Goal: Transaction & Acquisition: Purchase product/service

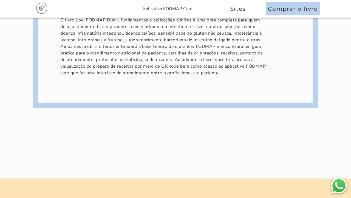
scroll to position [865, 0]
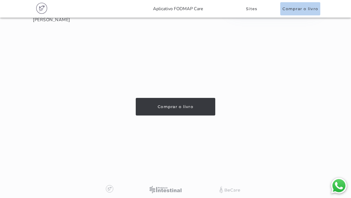
scroll to position [2969, 0]
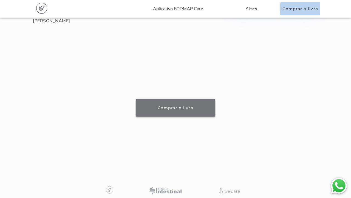
click at [0, 0] on slot "Comprar o livro" at bounding box center [0, 0] width 0 height 0
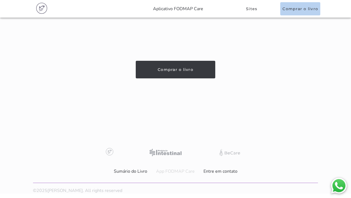
scroll to position [3022, 0]
click at [289, 13] on button "Comprar o livro" at bounding box center [300, 8] width 40 height 13
